Goal: Information Seeking & Learning: Learn about a topic

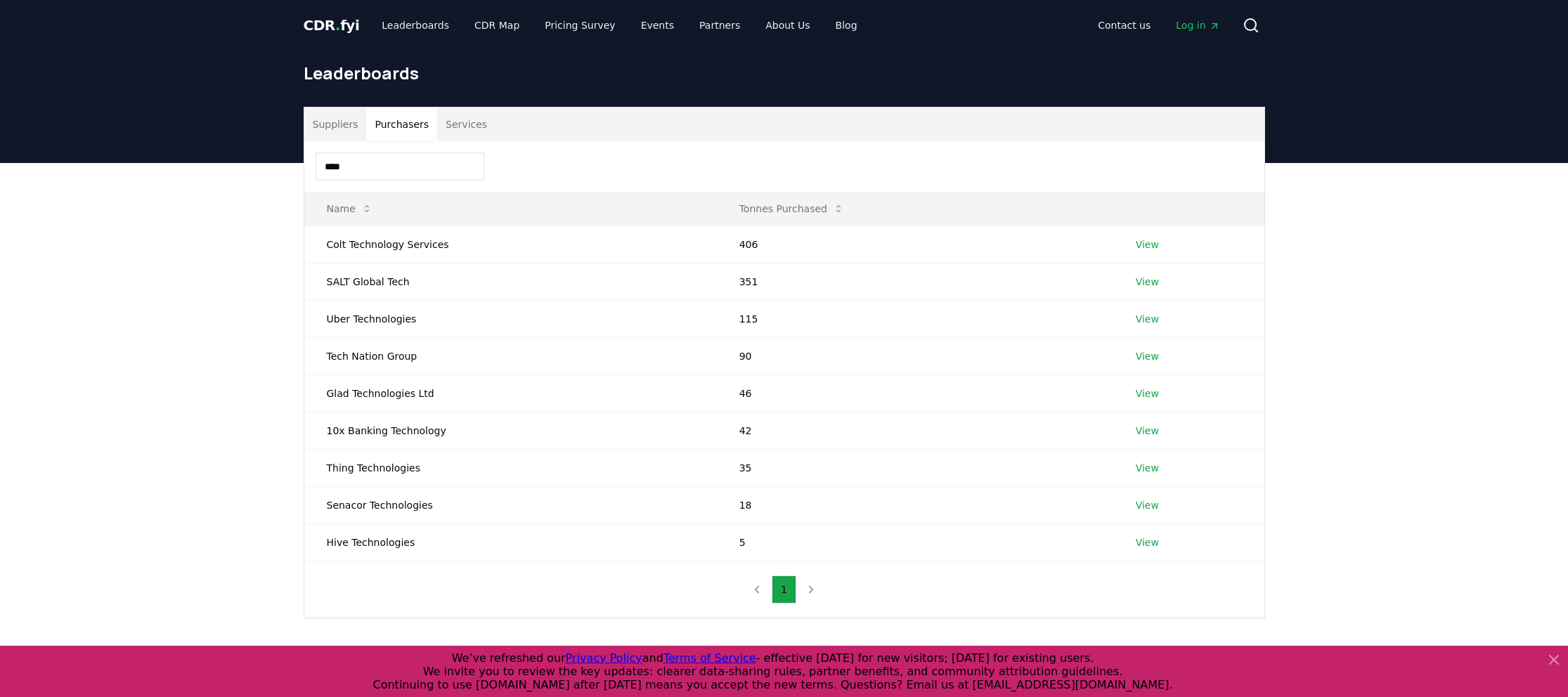
drag, startPoint x: 356, startPoint y: 164, endPoint x: 293, endPoint y: 165, distance: 63.0
click at [293, 165] on div "Suppliers Purchasers Services **** Name Tonnes Purchased Colt Technology Servic…" at bounding box center [784, 362] width 984 height 511
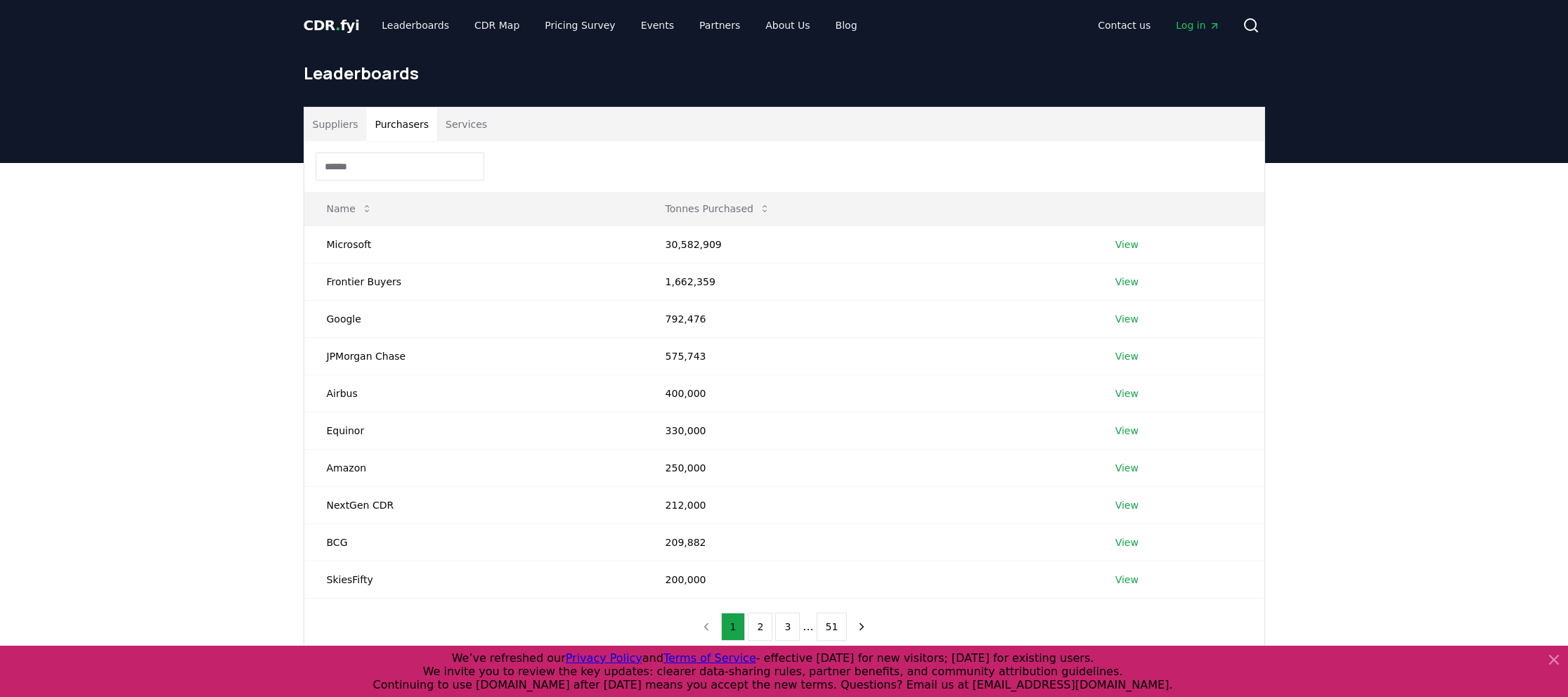
click at [459, 116] on button "Services" at bounding box center [466, 124] width 58 height 34
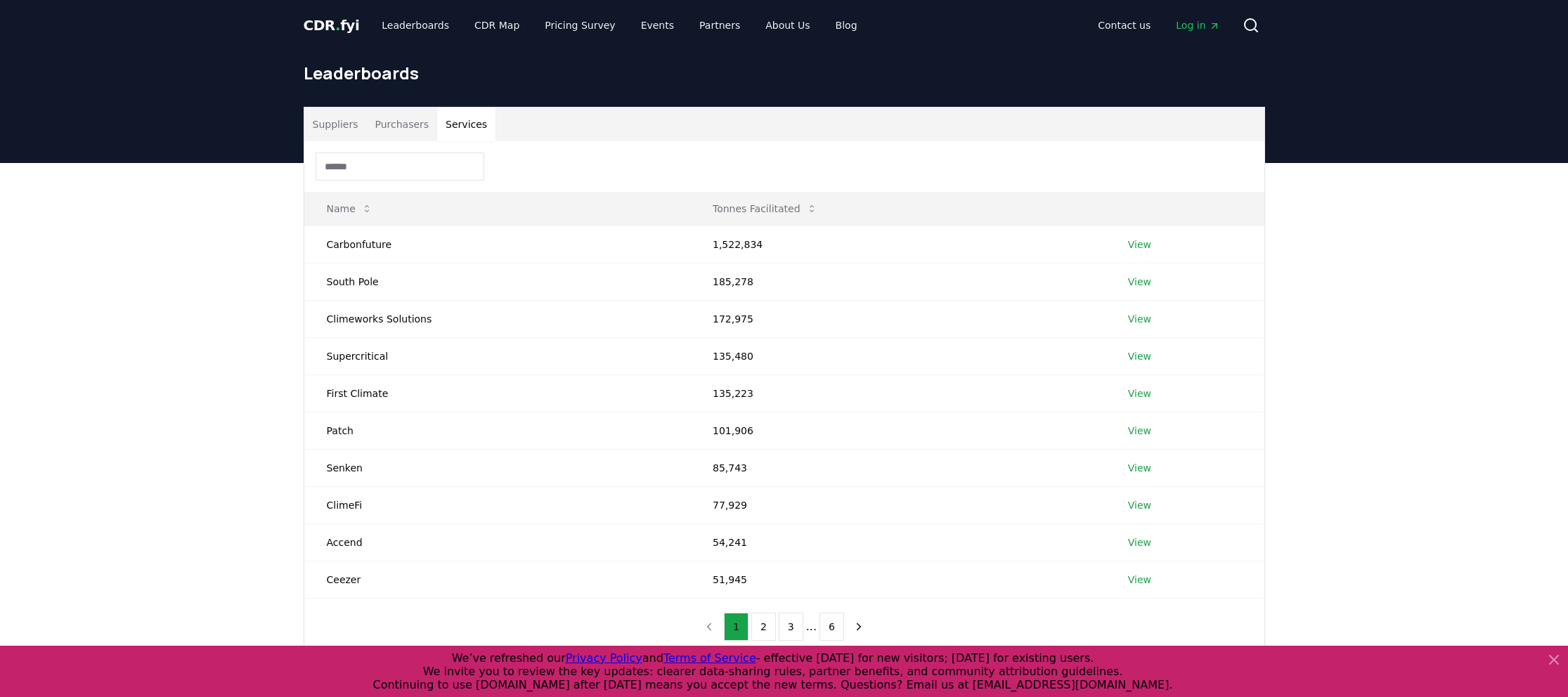
click at [387, 175] on input at bounding box center [400, 167] width 168 height 28
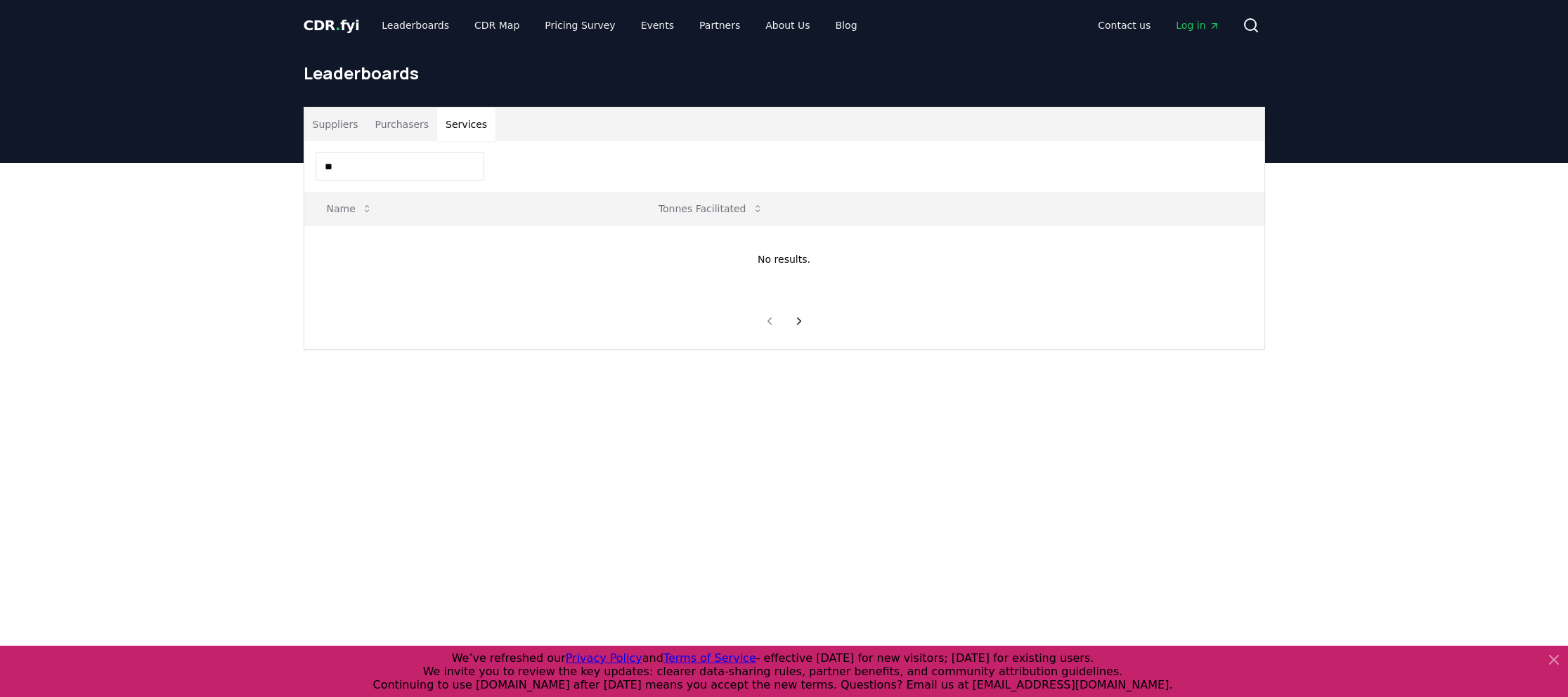
type input "*"
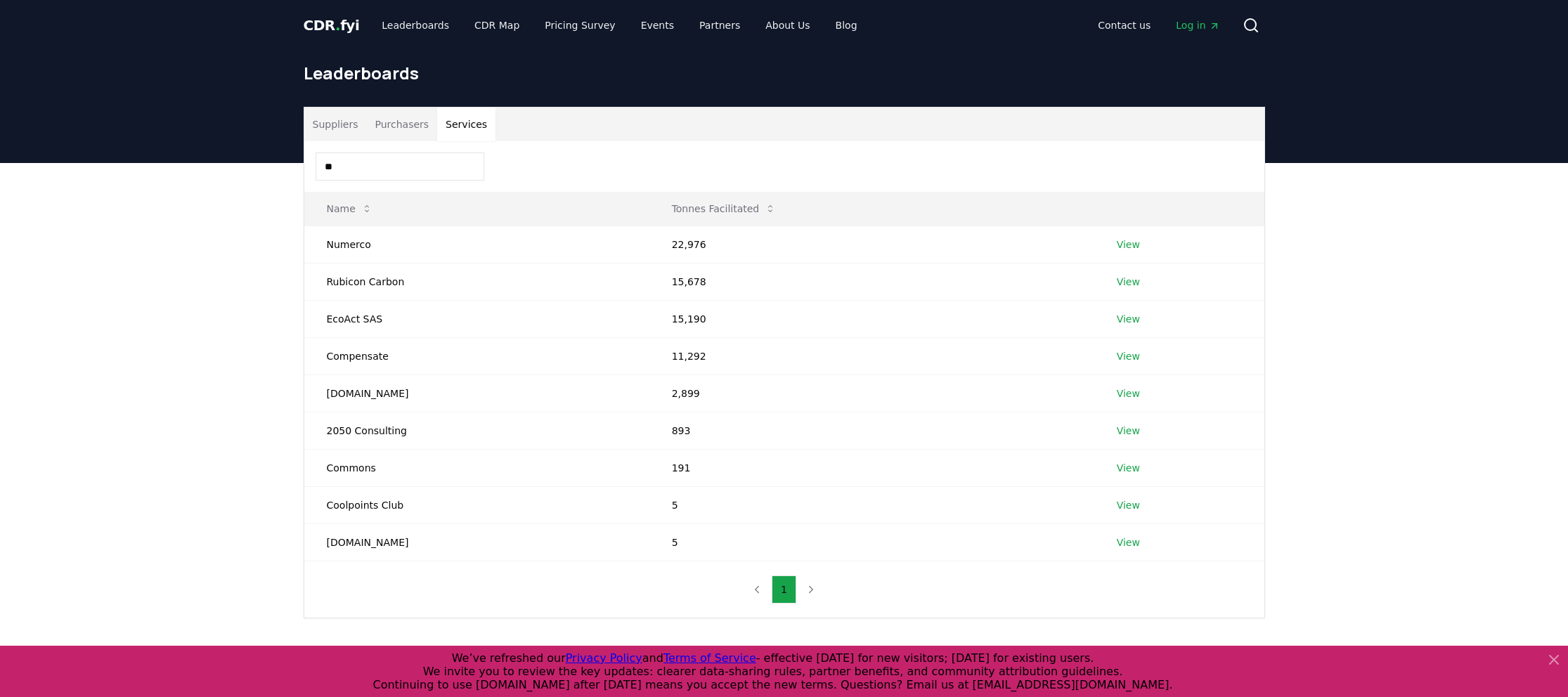
type input "*"
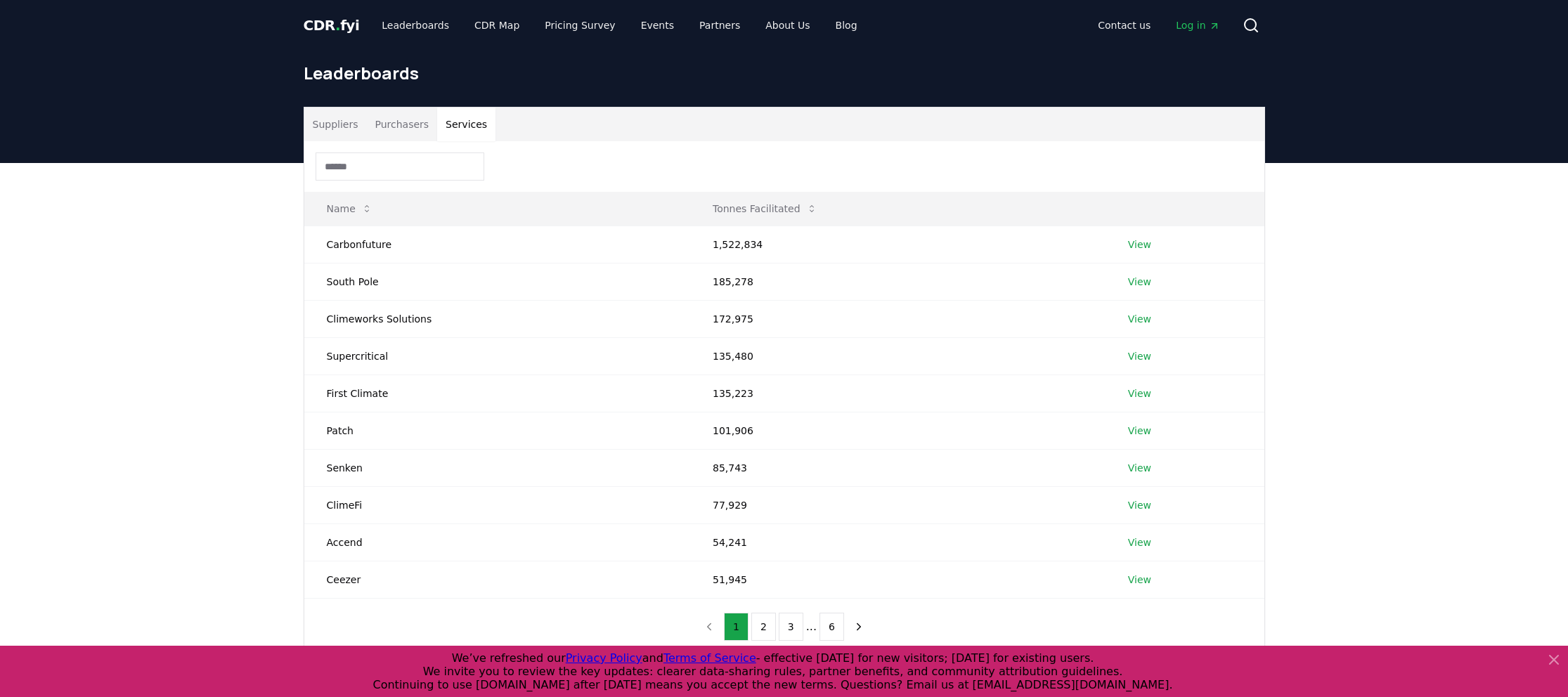
click at [326, 127] on button "Suppliers" at bounding box center [336, 124] width 63 height 34
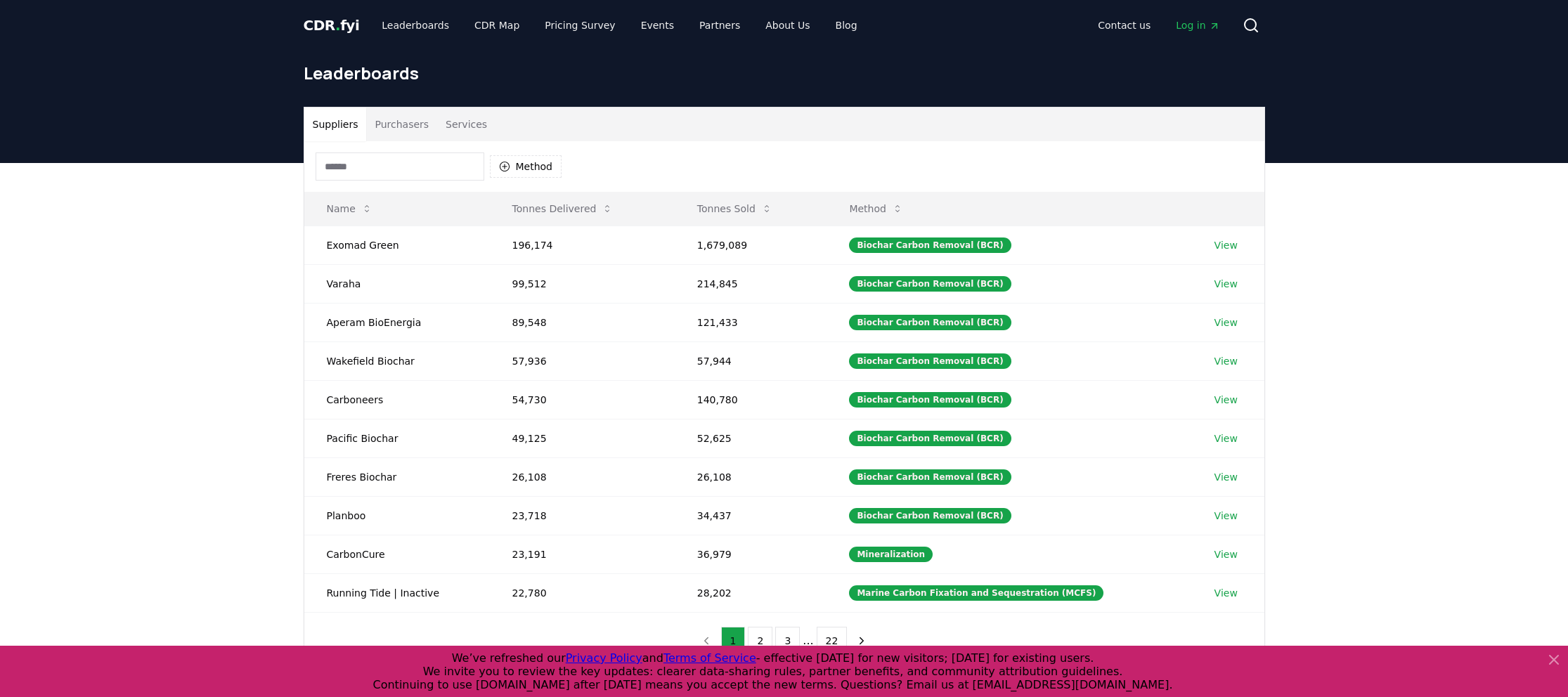
click at [335, 170] on input at bounding box center [400, 167] width 168 height 28
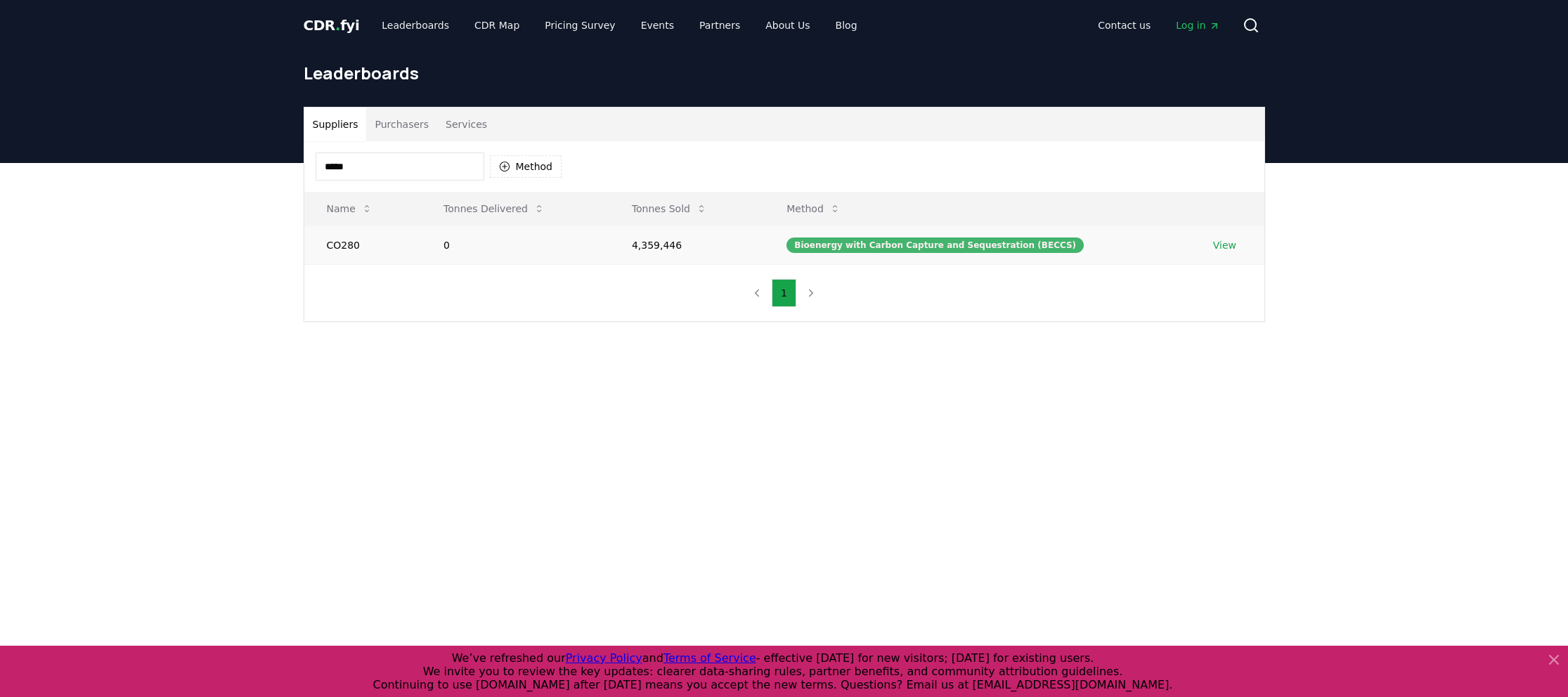
type input "*****"
click at [852, 244] on div "Bioenergy with Carbon Capture and Sequestration (BECCS)" at bounding box center [935, 245] width 298 height 16
click at [671, 241] on td "4,359,446" at bounding box center [686, 245] width 154 height 38
click at [1223, 244] on link "View" at bounding box center [1224, 245] width 24 height 14
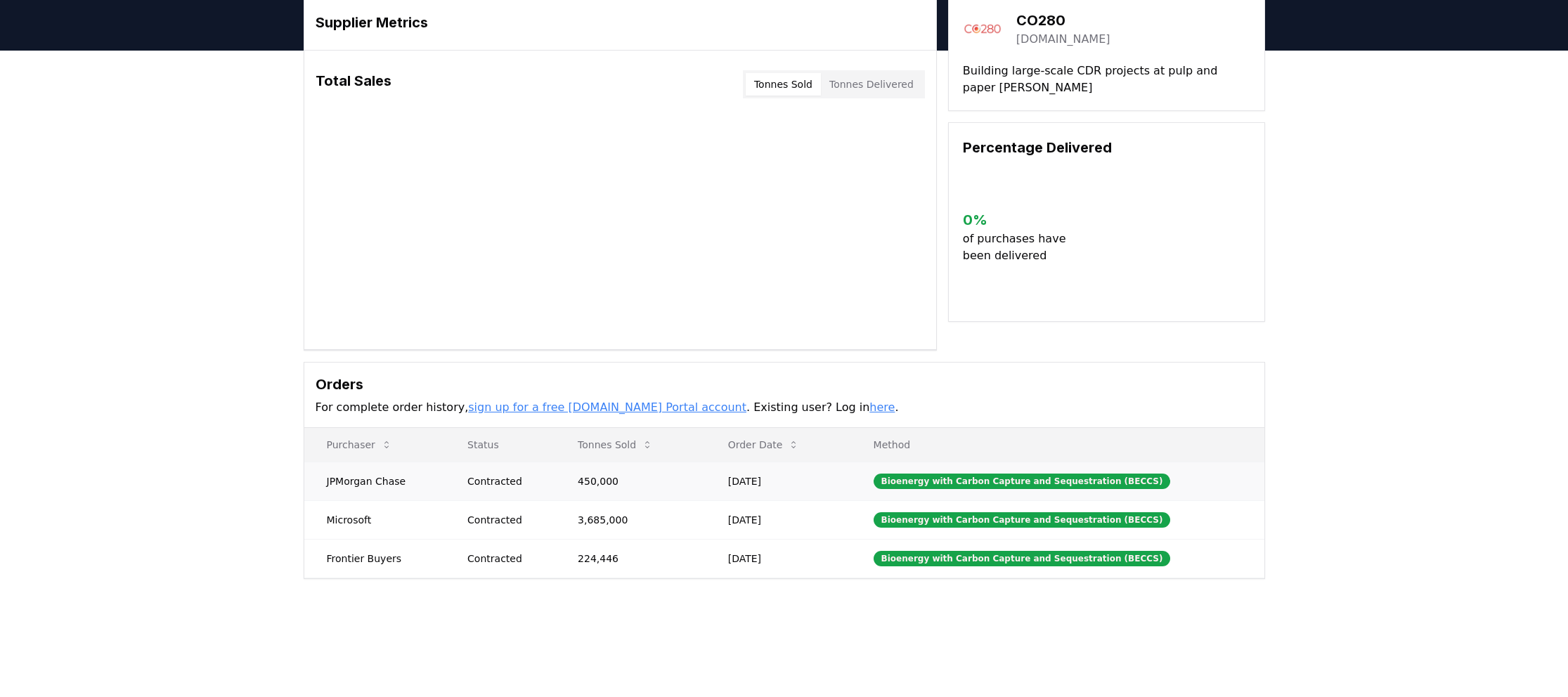
scroll to position [64, 0]
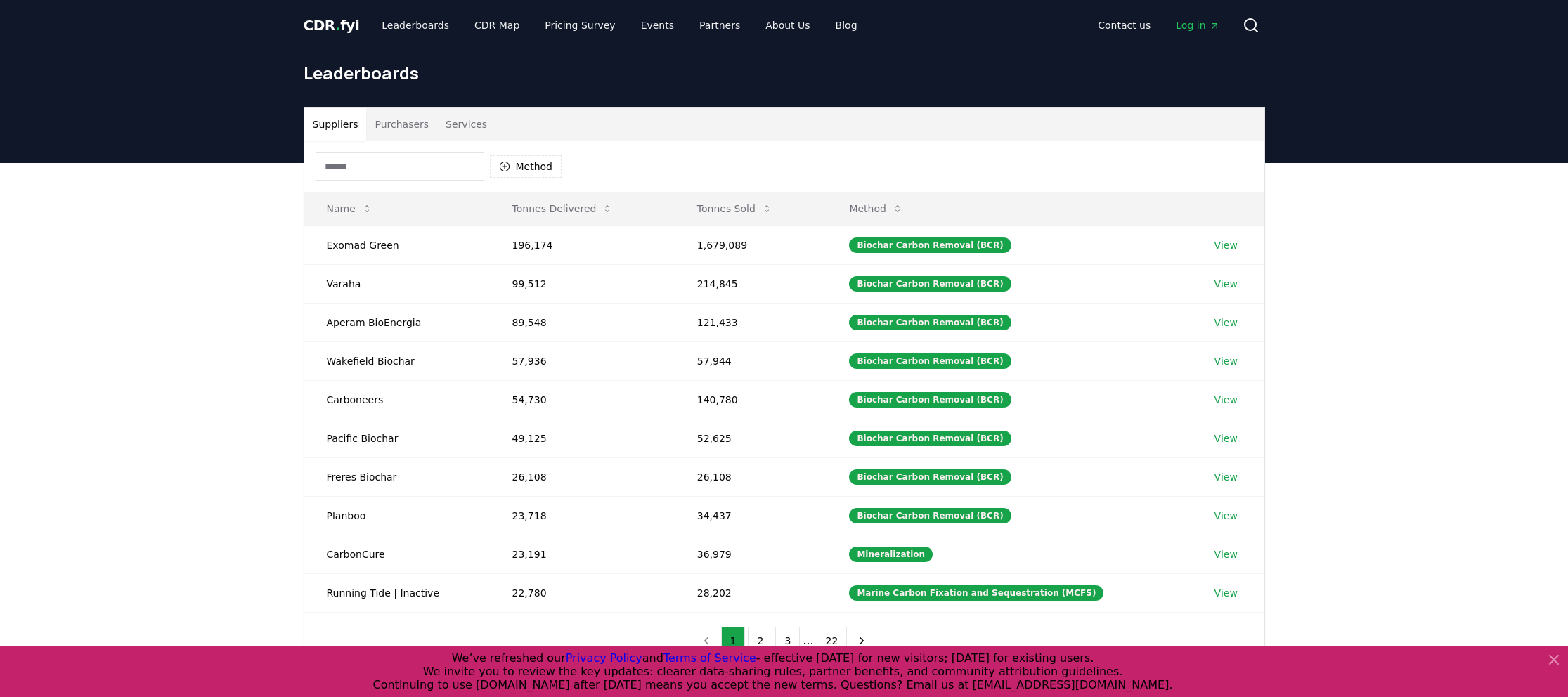
click at [324, 161] on input at bounding box center [400, 167] width 168 height 28
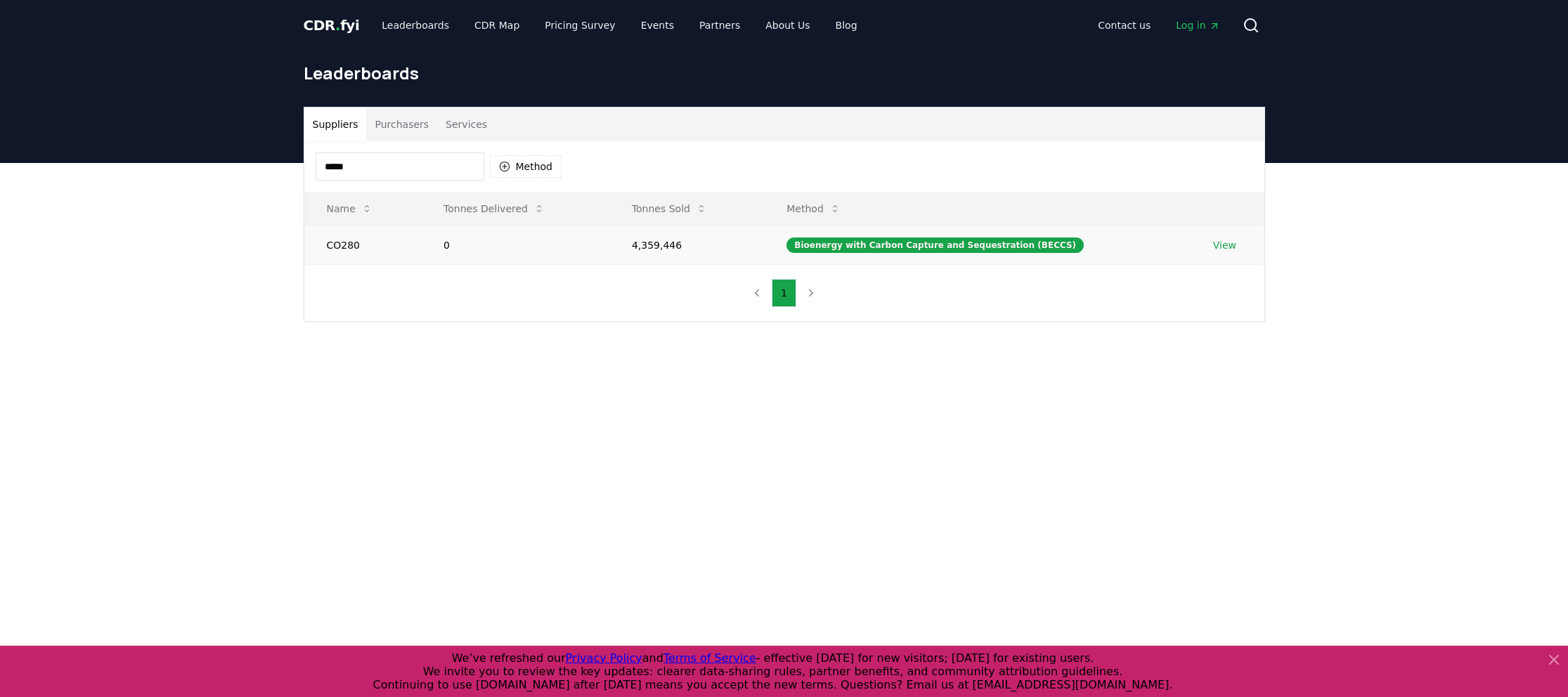
type input "*****"
drag, startPoint x: 688, startPoint y: 243, endPoint x: 640, endPoint y: 242, distance: 48.0
click at [640, 242] on td "4,359,446" at bounding box center [686, 245] width 154 height 38
copy td "4,359,446"
click at [1221, 244] on link "View" at bounding box center [1224, 245] width 24 height 14
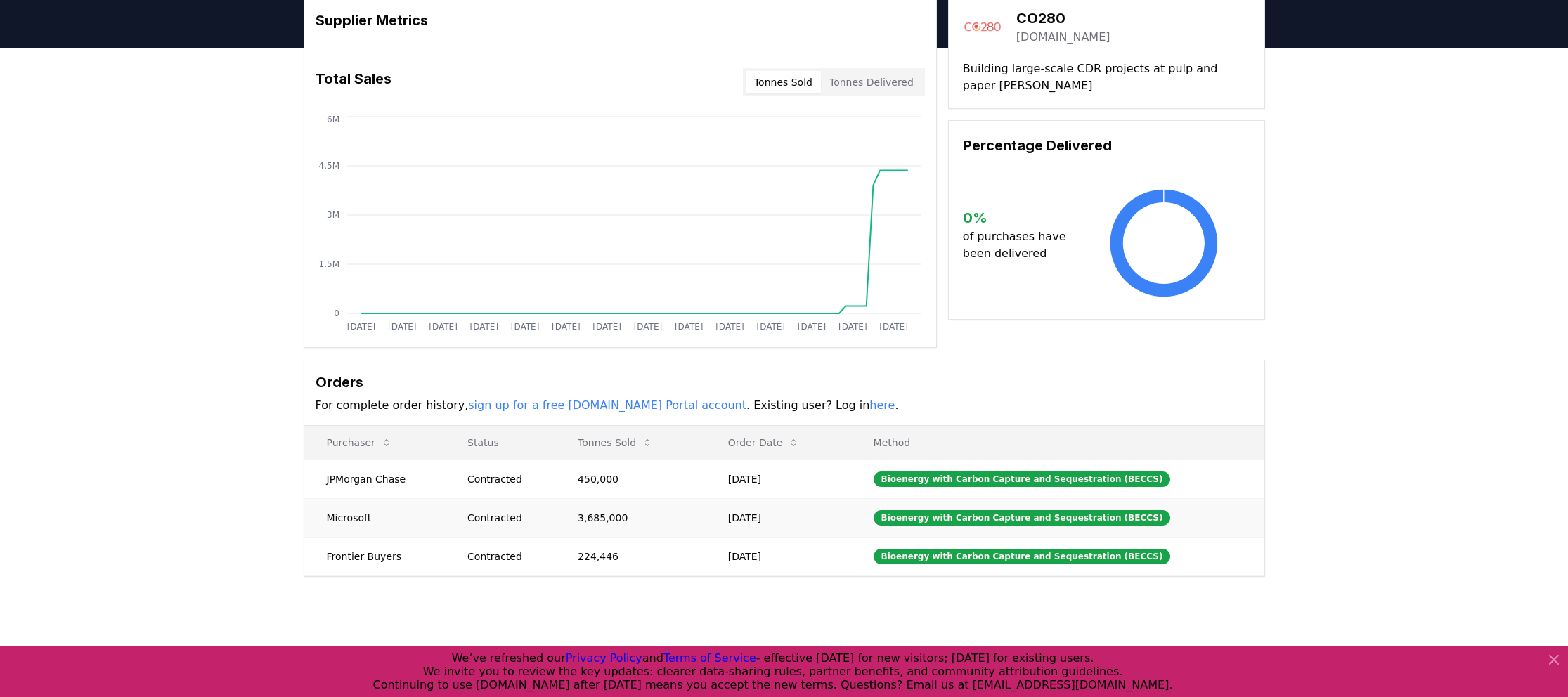
scroll to position [65, 0]
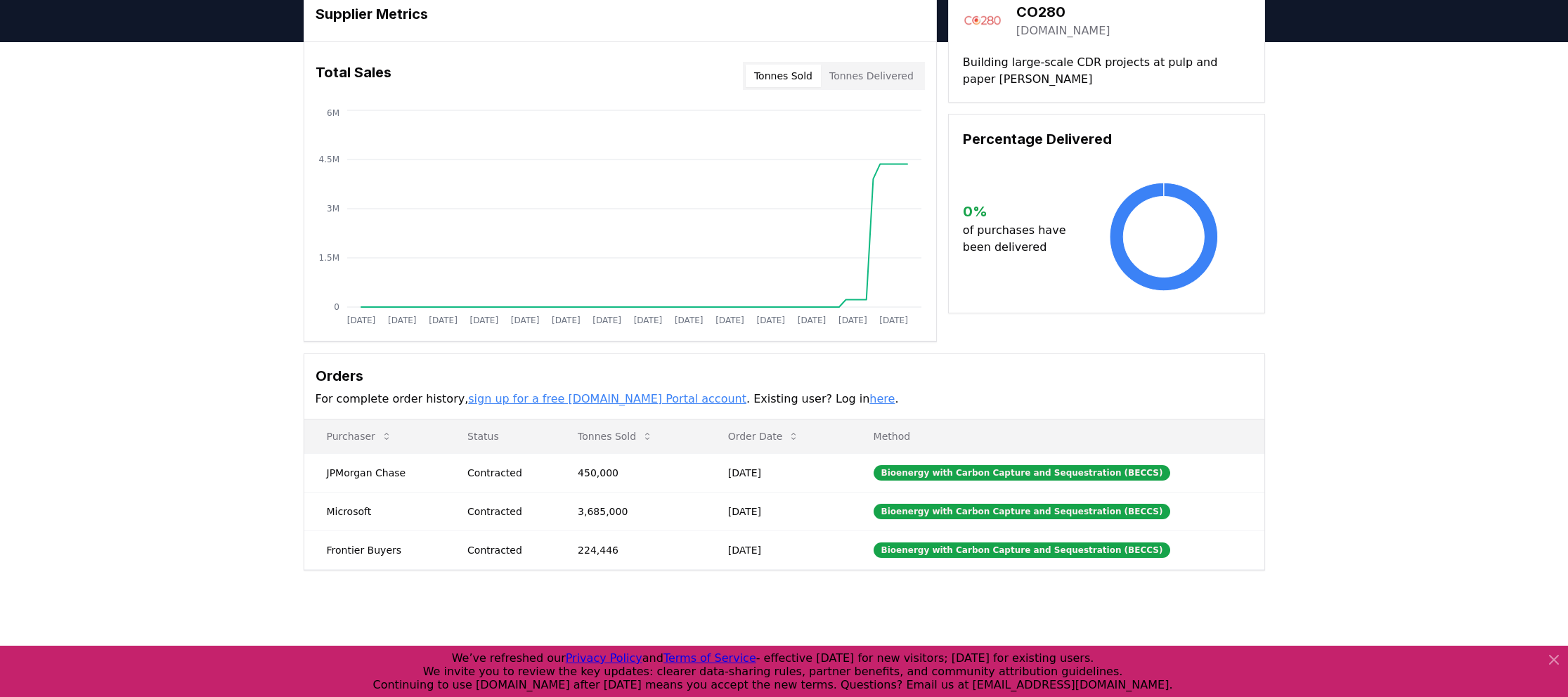
click at [861, 75] on button "Tonnes Delivered" at bounding box center [872, 76] width 101 height 23
click at [805, 72] on button "Tonnes Sold" at bounding box center [784, 76] width 75 height 23
drag, startPoint x: 328, startPoint y: 475, endPoint x: 811, endPoint y: 555, distance: 489.6
click at [811, 555] on tbody "JPMorgan Chase Contracted 450,000 [DATE] Bioenergy with Carbon Capture and Sequ…" at bounding box center [784, 511] width 960 height 116
copy tbody "JPMorgan Chase Contracted 450,000 [DATE] Bioenergy with Carbon Capture and Sequ…"
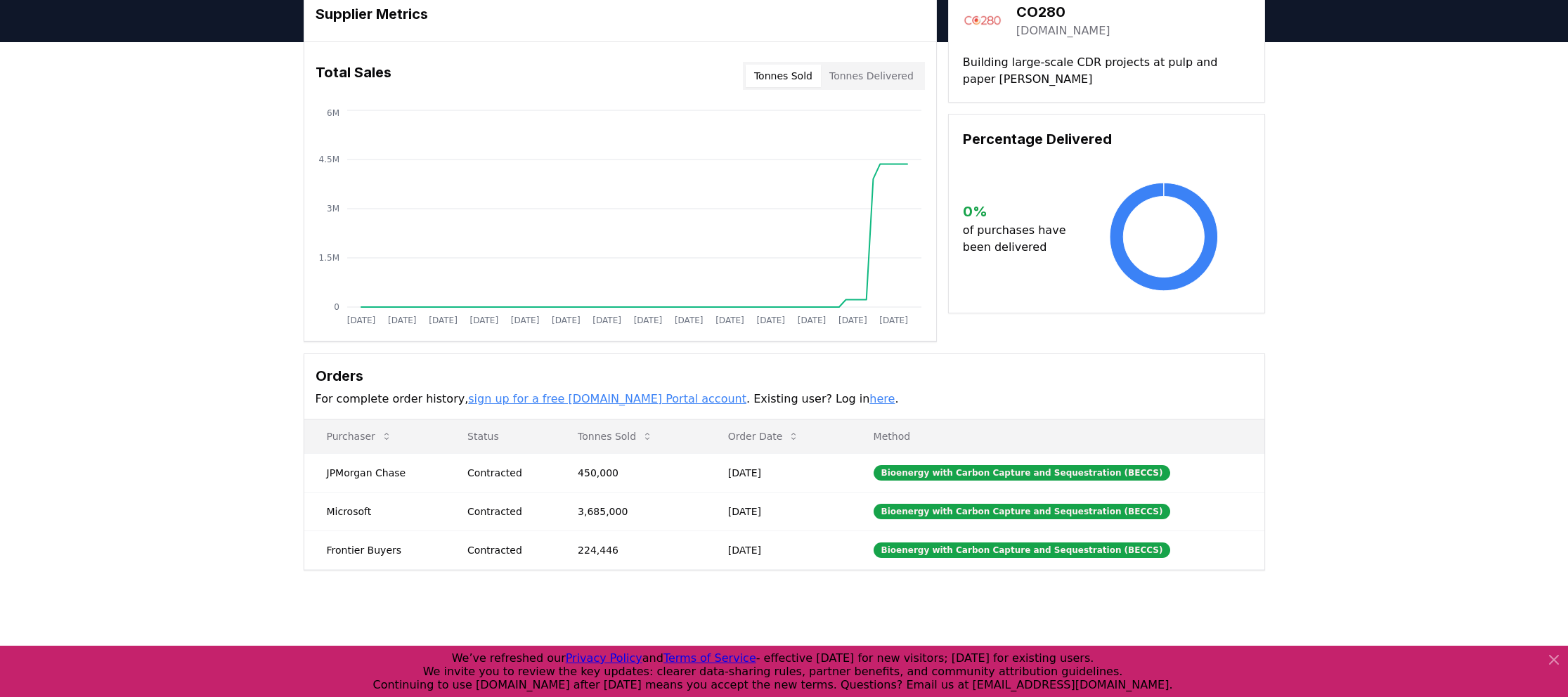
scroll to position [0, 0]
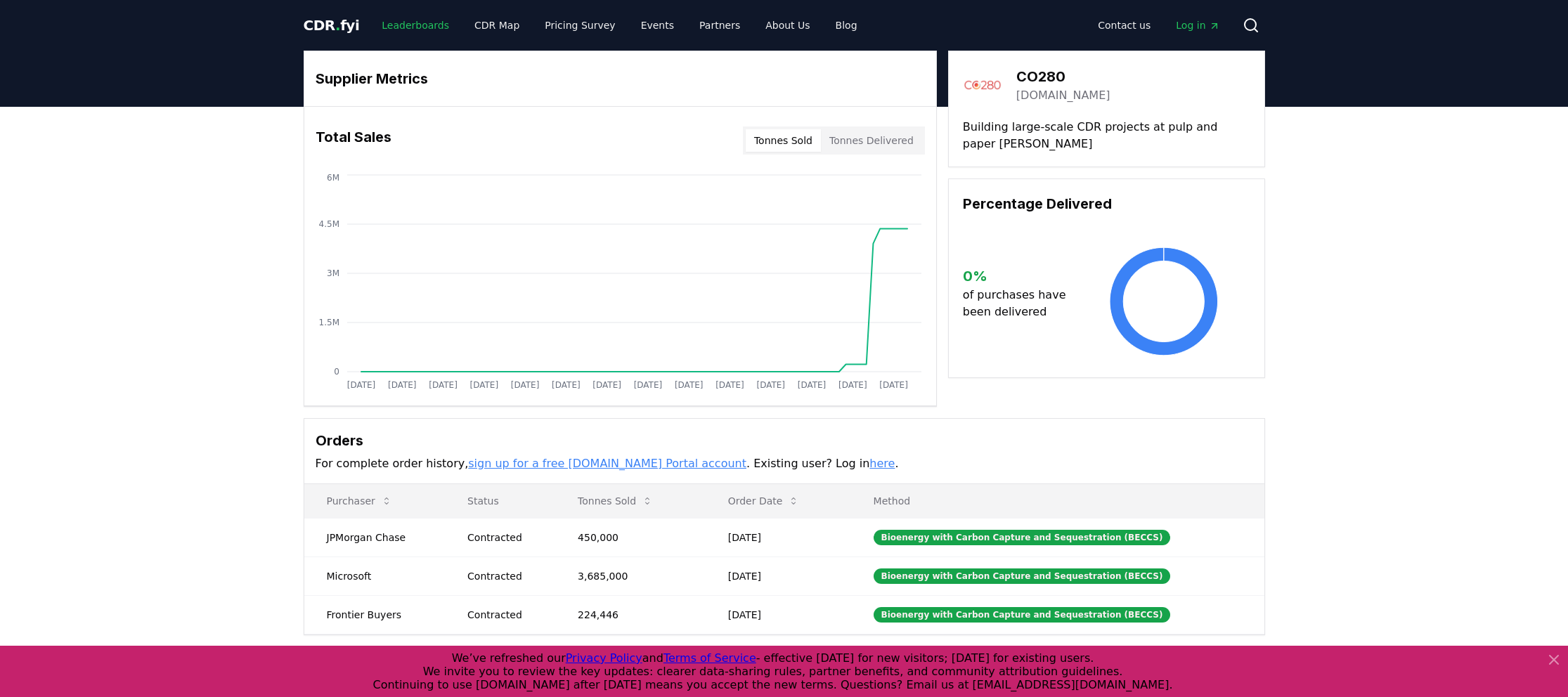
click at [391, 31] on link "Leaderboards" at bounding box center [415, 25] width 90 height 25
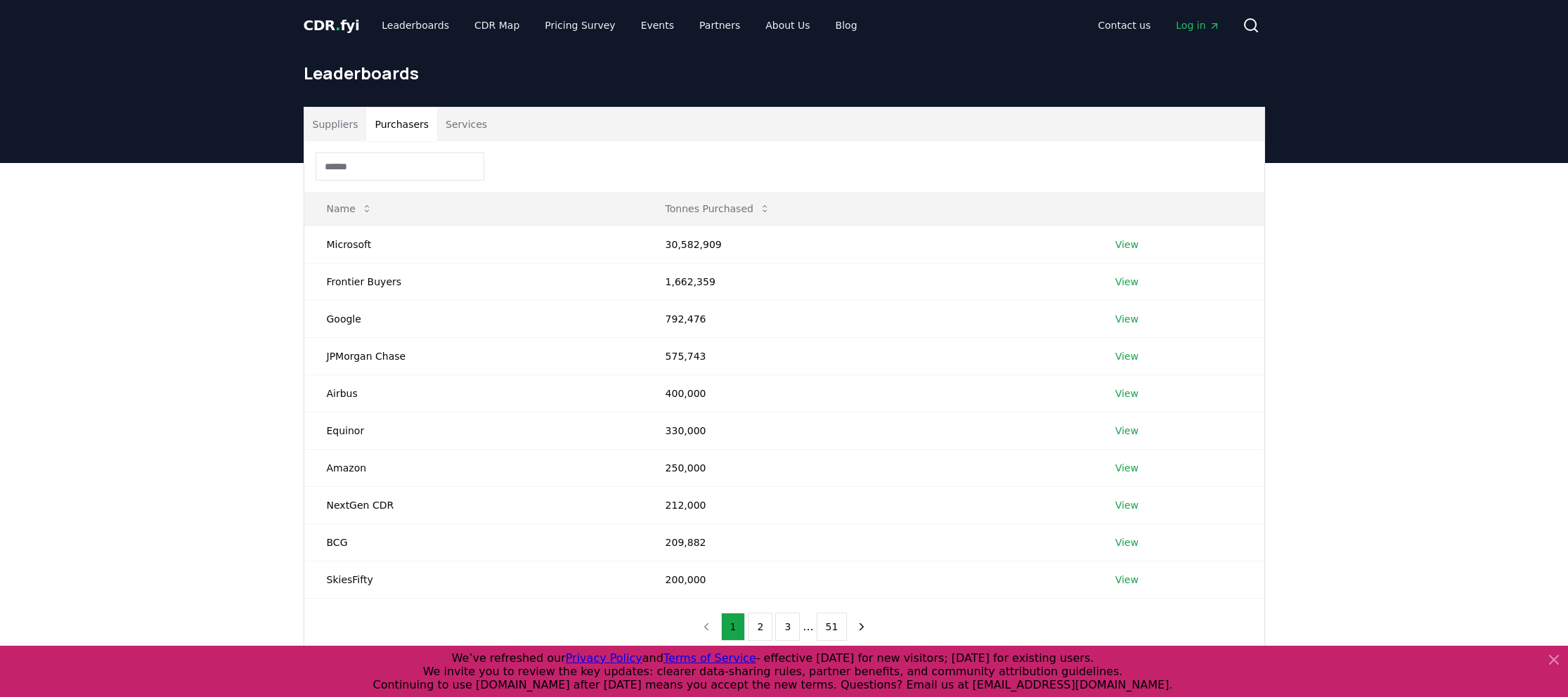
click at [405, 119] on button "Purchasers" at bounding box center [401, 124] width 71 height 34
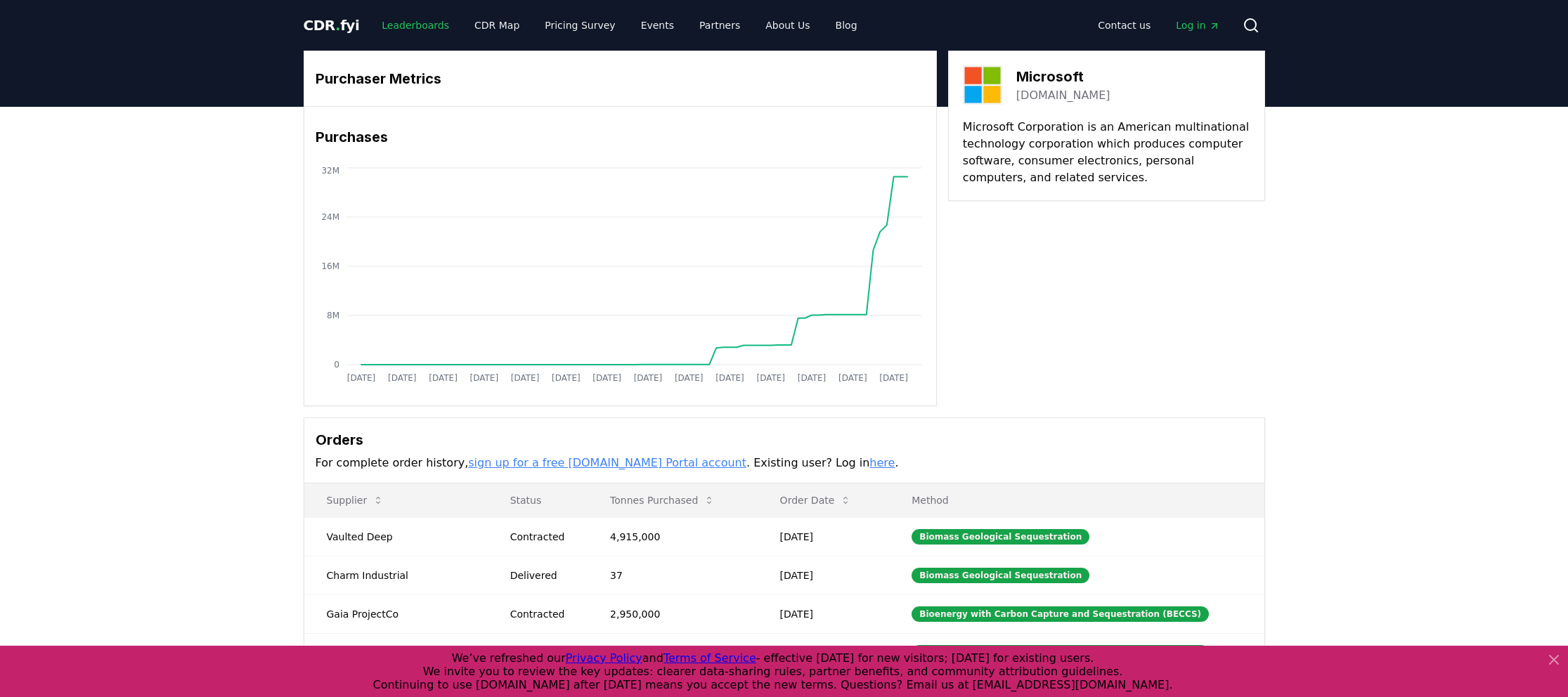
click at [409, 27] on link "Leaderboards" at bounding box center [415, 25] width 90 height 25
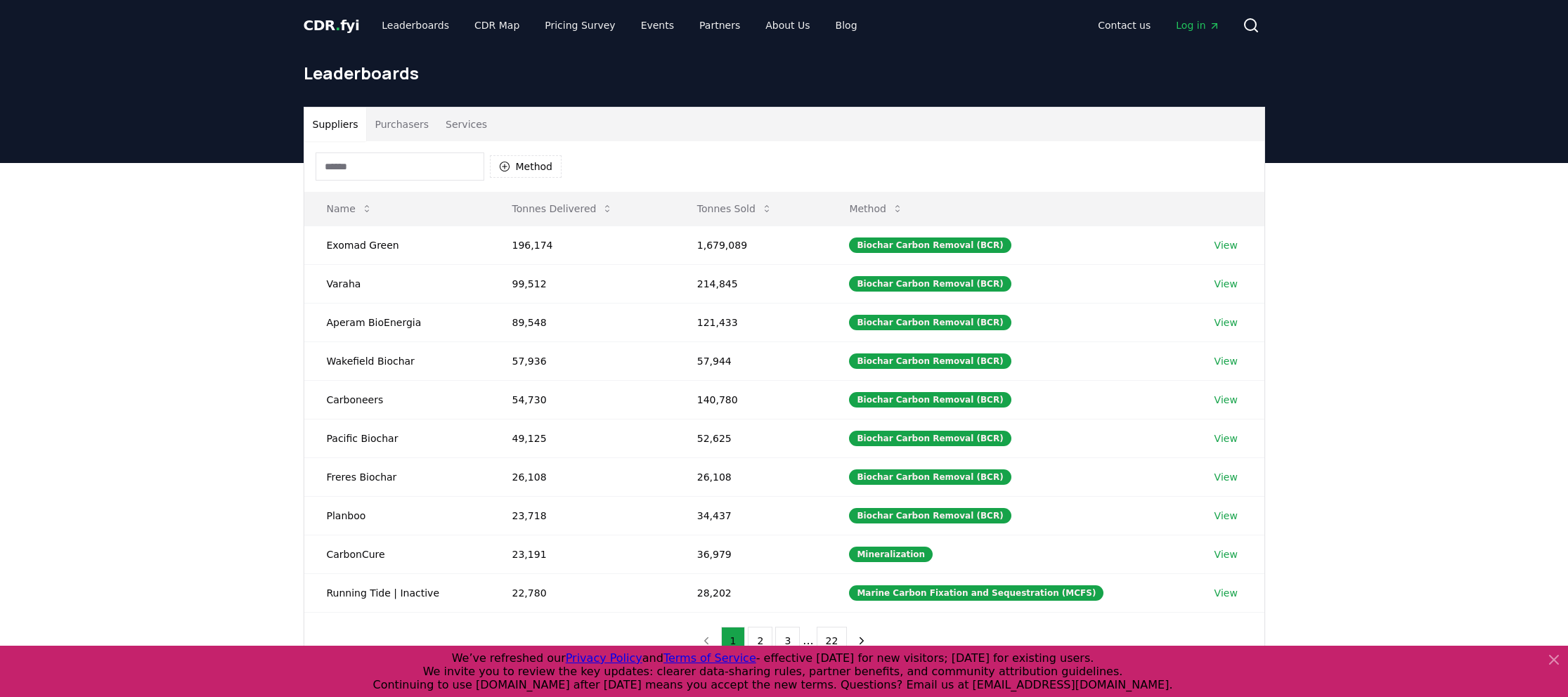
click at [352, 176] on input at bounding box center [400, 167] width 168 height 28
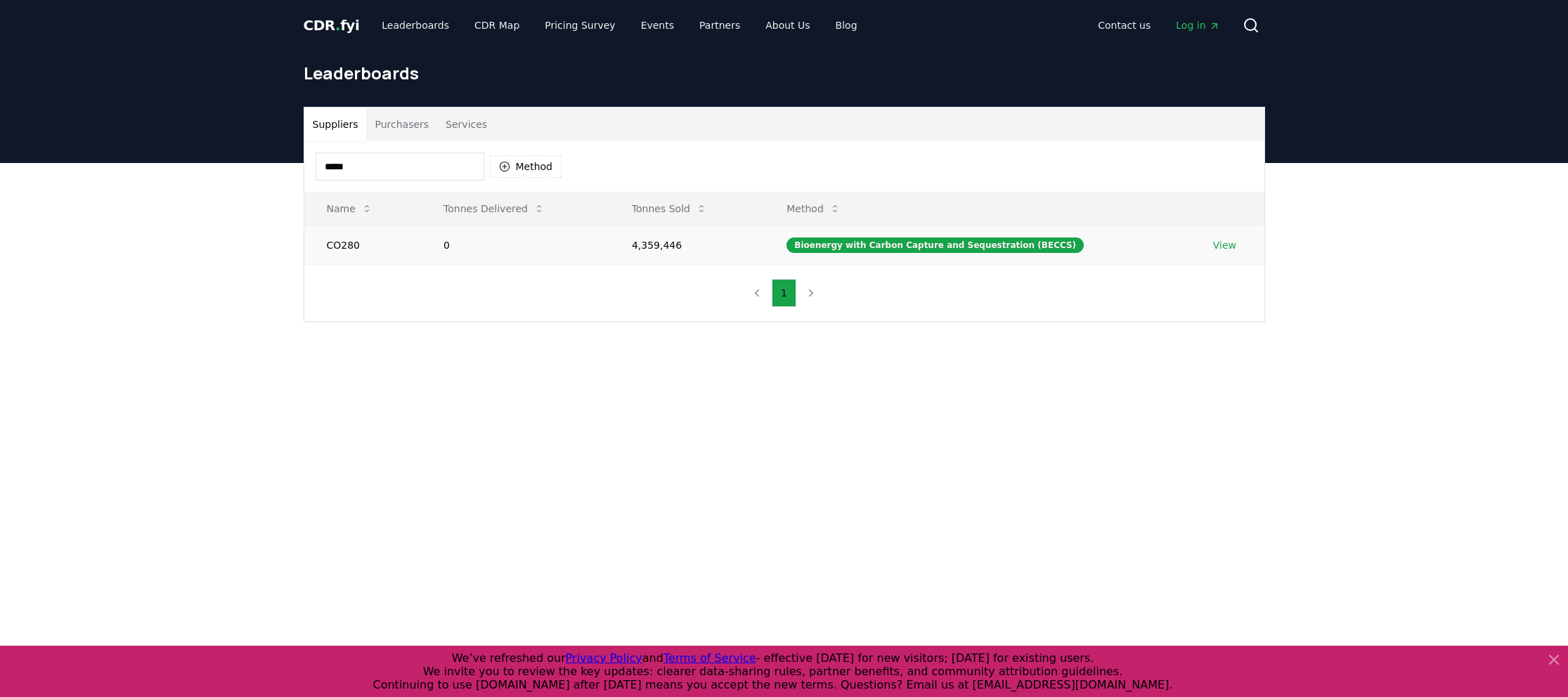
type input "*****"
click at [1222, 244] on link "View" at bounding box center [1224, 245] width 24 height 14
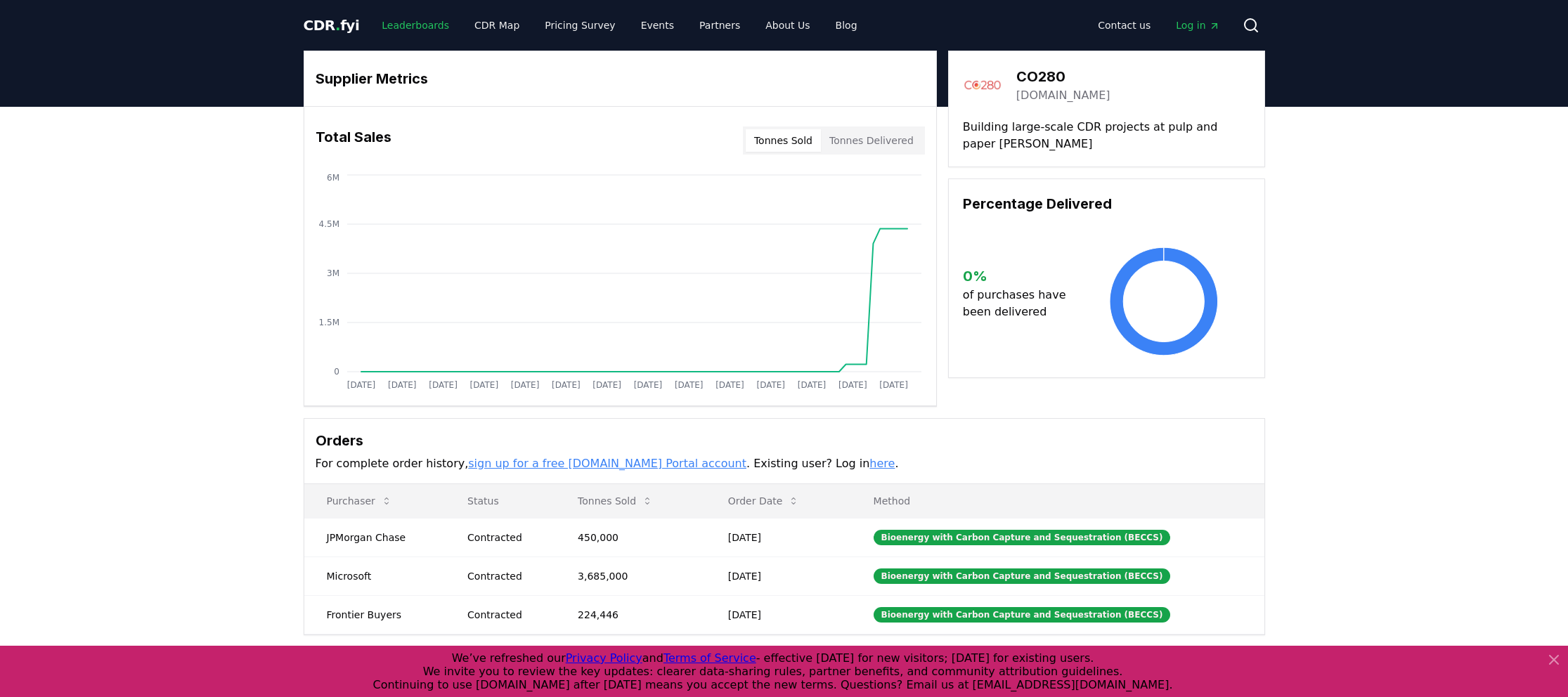
click at [422, 23] on link "Leaderboards" at bounding box center [415, 25] width 90 height 25
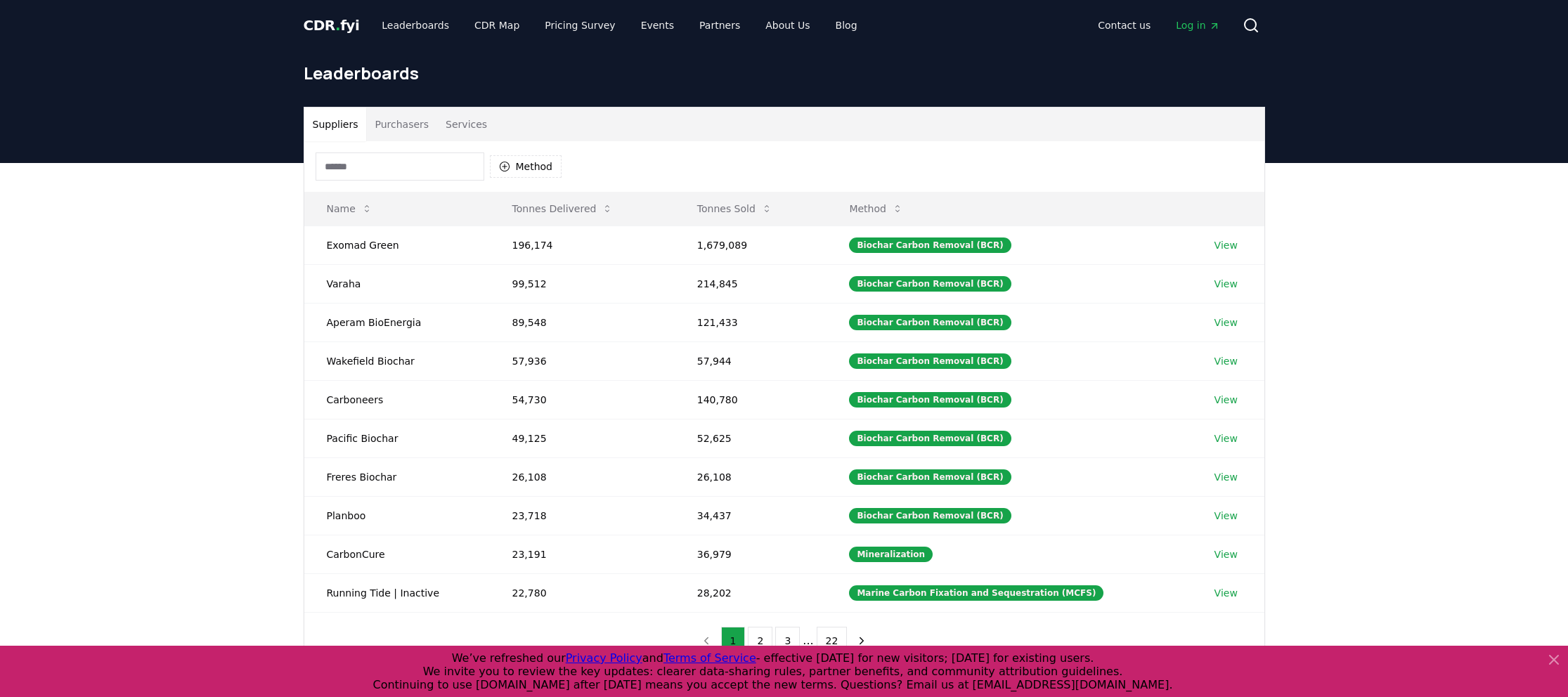
click at [401, 120] on button "Purchasers" at bounding box center [401, 124] width 71 height 34
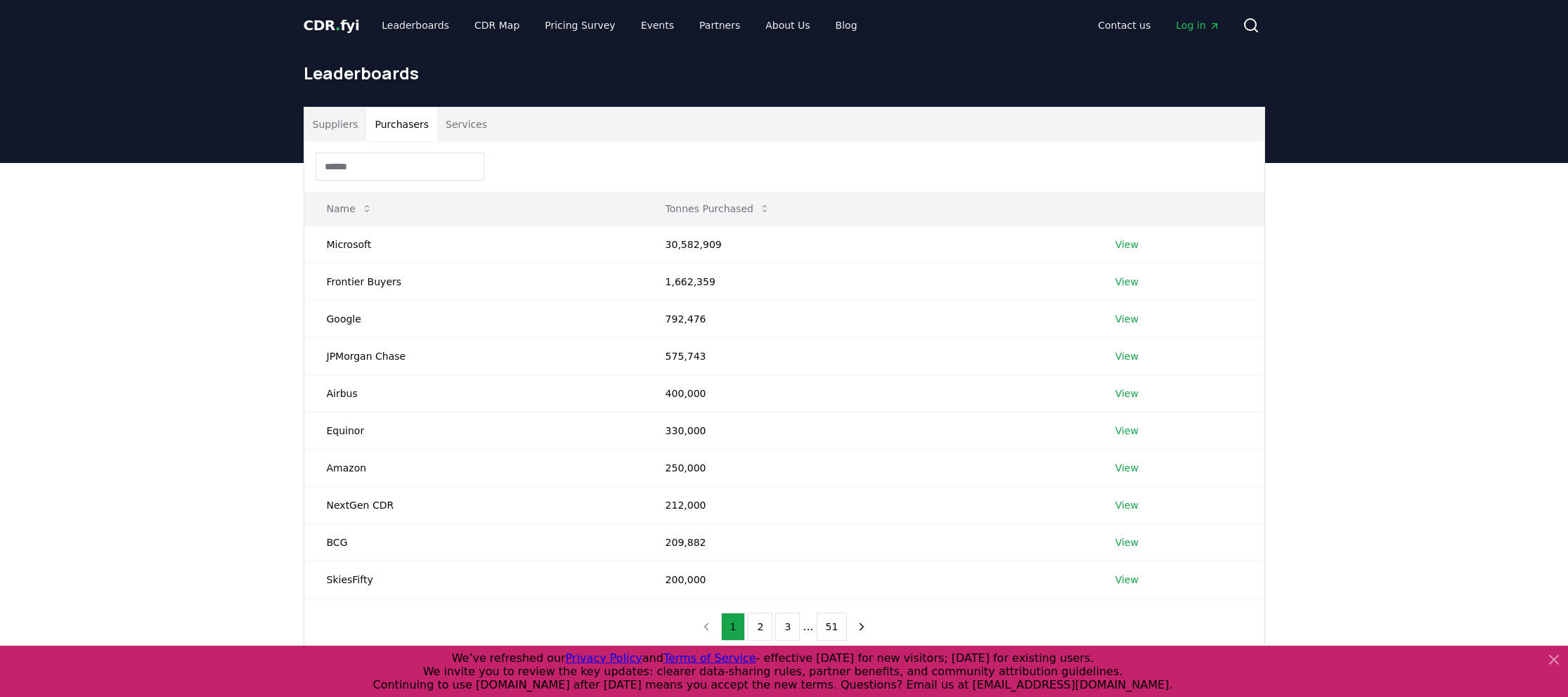
click at [353, 172] on input at bounding box center [400, 167] width 168 height 28
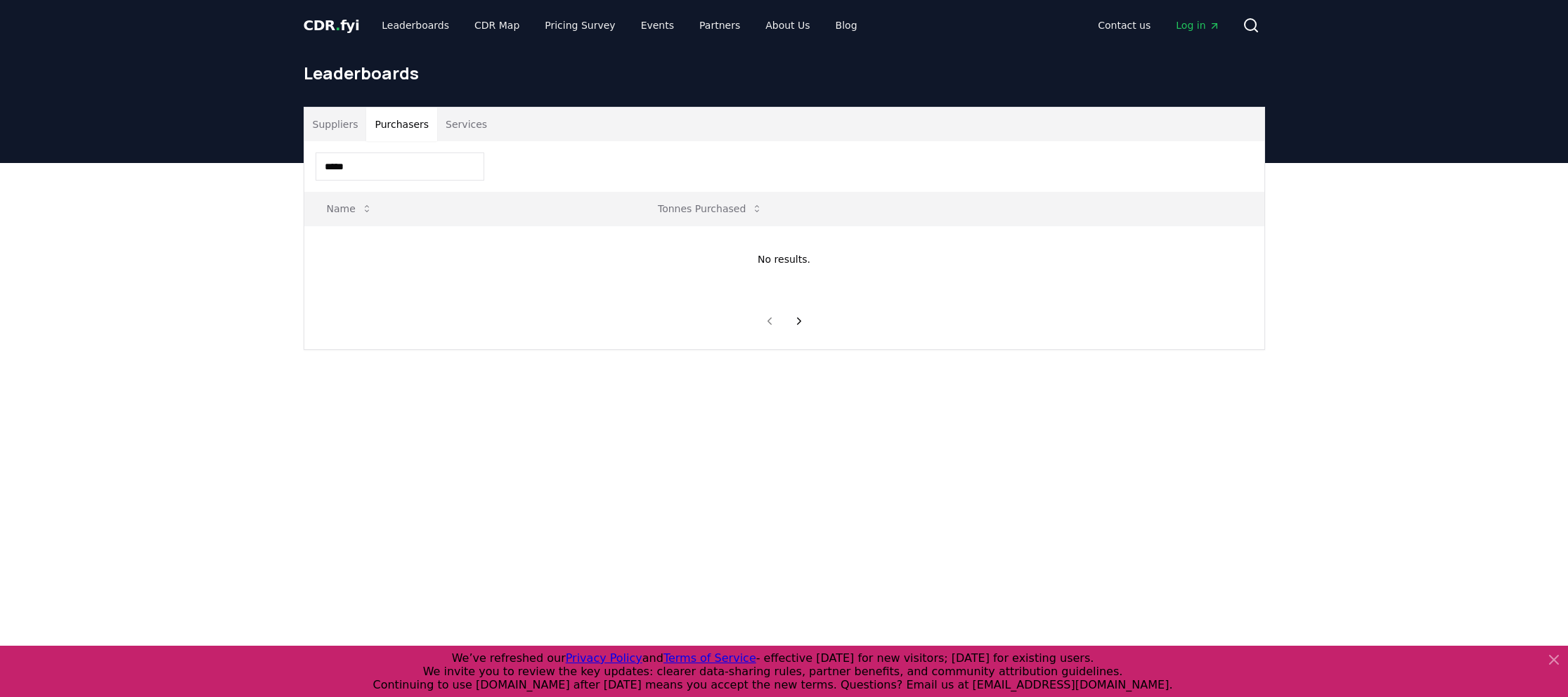
type input "*****"
